Goal: Obtain resource: Obtain resource

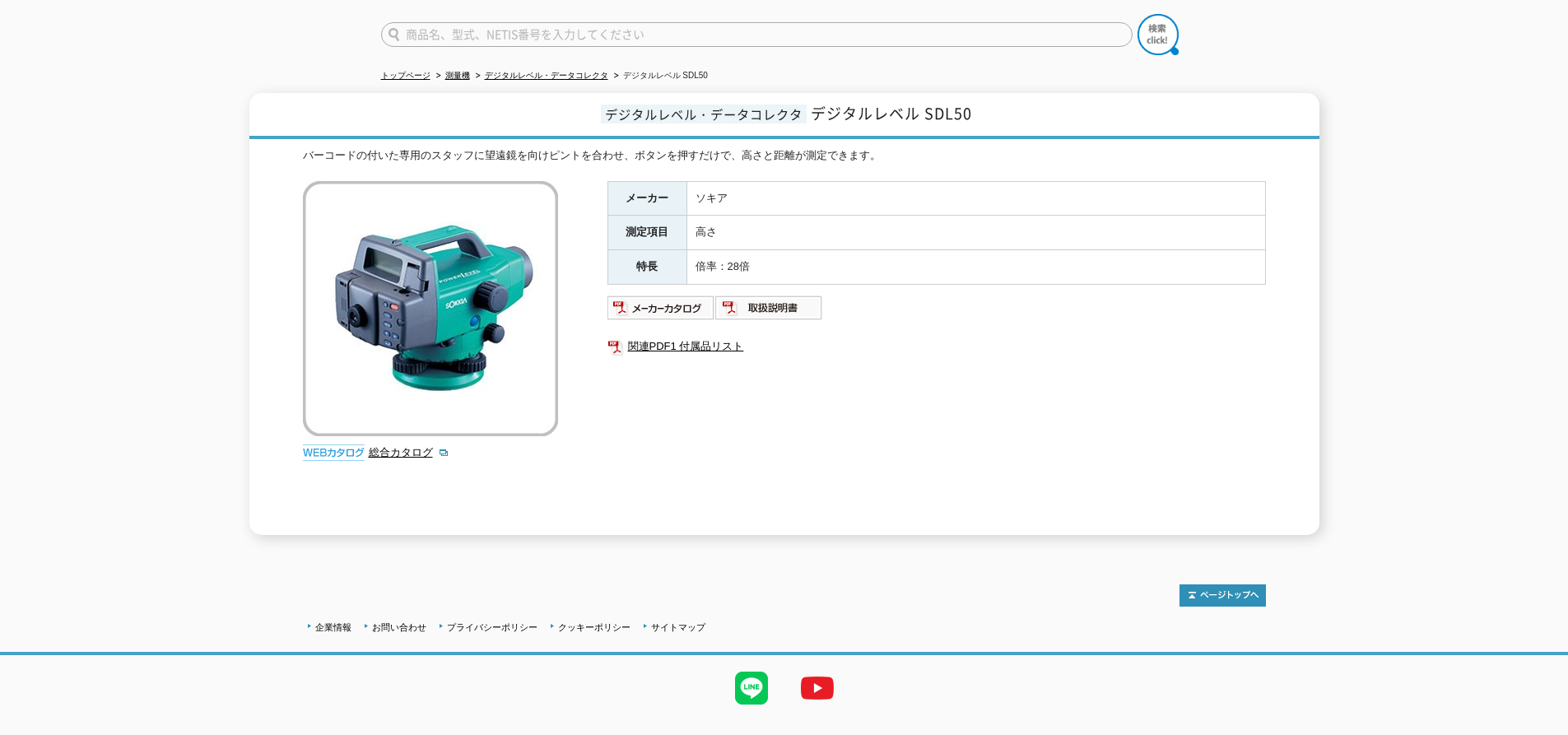
scroll to position [149, 0]
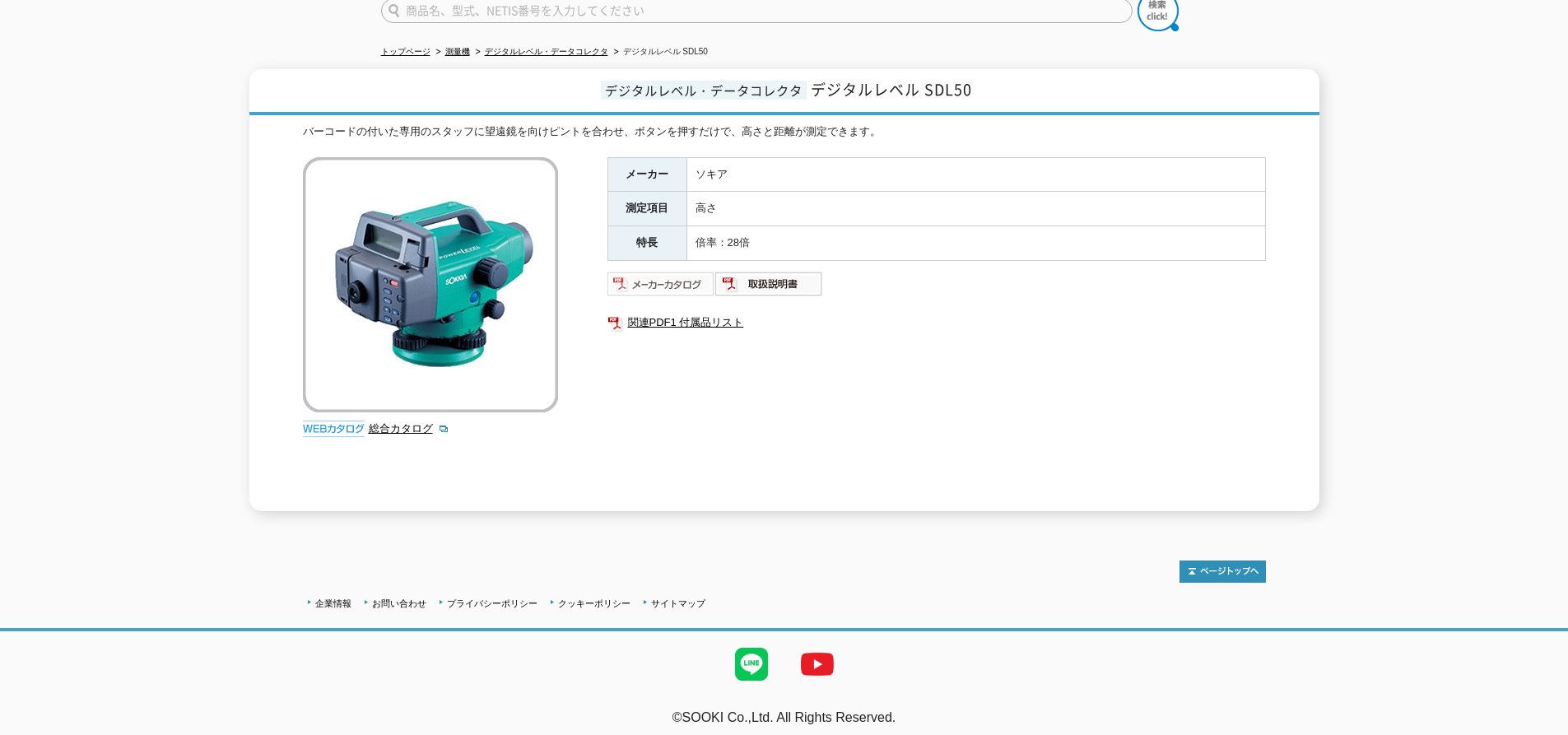
click at [672, 278] on img at bounding box center [662, 284] width 107 height 26
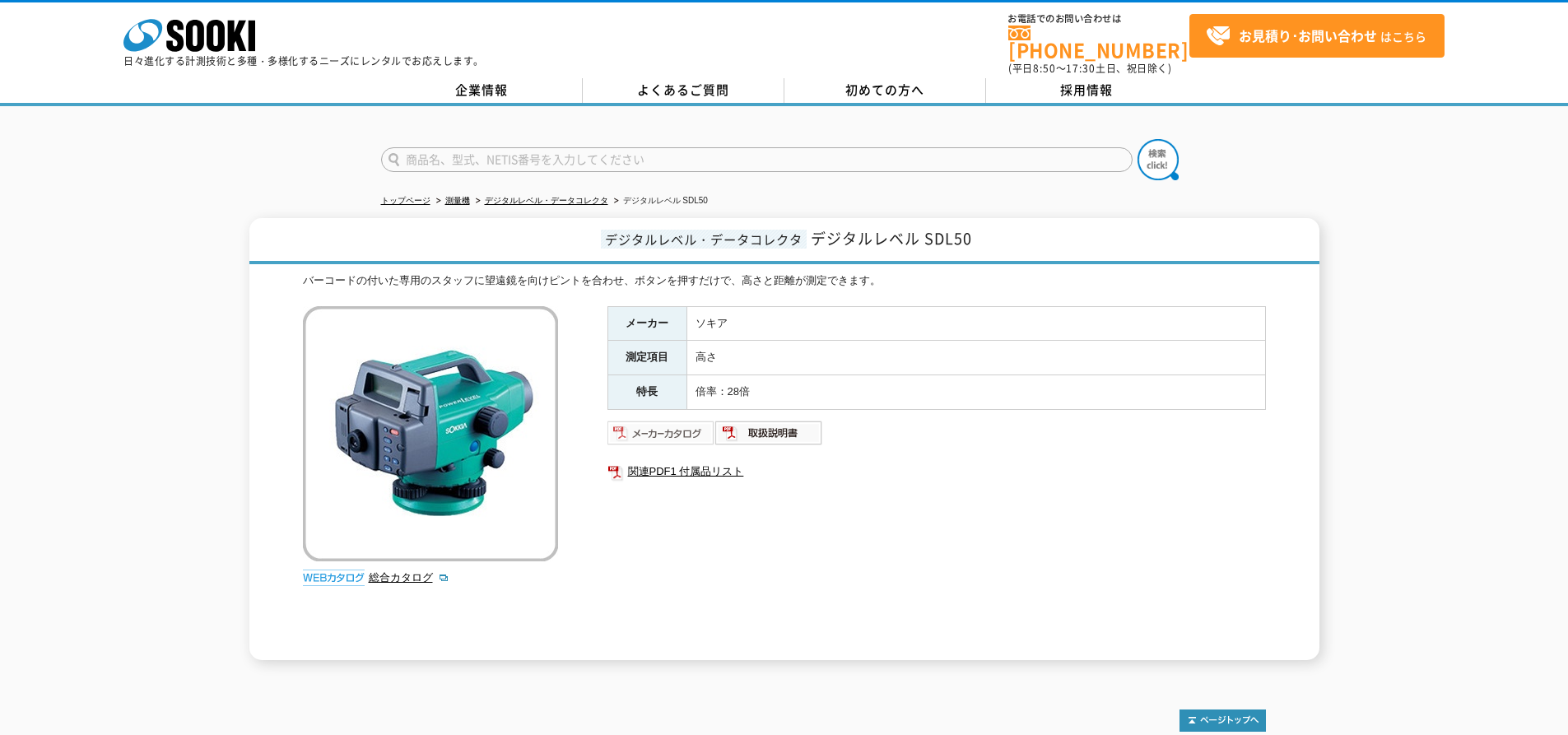
click at [667, 419] on img at bounding box center [662, 433] width 107 height 26
